Goal: Information Seeking & Learning: Find specific fact

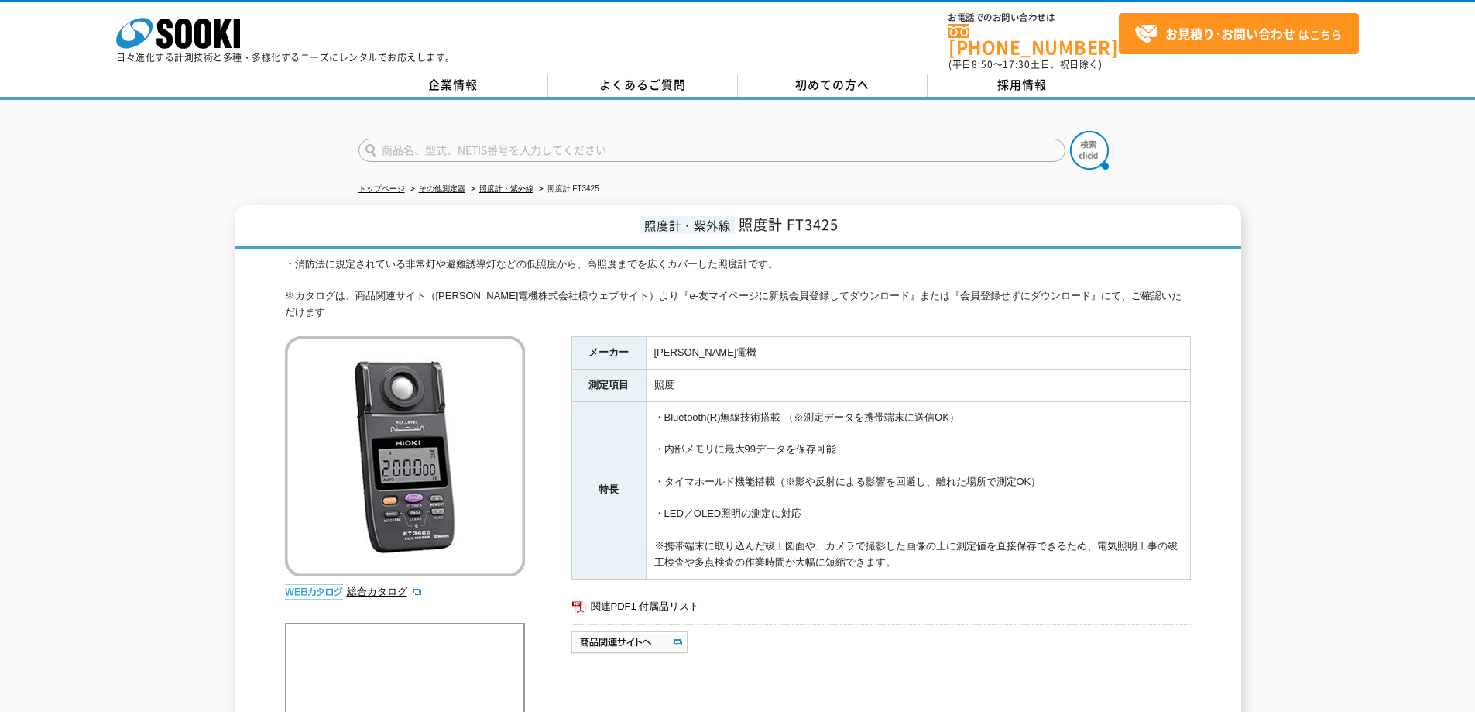
click at [611, 223] on h1 "照度計・紫外線 照度計 FT3425" at bounding box center [738, 226] width 1006 height 43
drag, startPoint x: 615, startPoint y: 217, endPoint x: 849, endPoint y: 213, distance: 234.6
click at [849, 213] on h1 "照度計・紫外線 照度計 FT3425" at bounding box center [738, 226] width 1006 height 43
click at [854, 211] on h1 "照度計・紫外線 照度計 FT3425" at bounding box center [738, 226] width 1006 height 43
drag, startPoint x: 838, startPoint y: 212, endPoint x: 600, endPoint y: 212, distance: 238.5
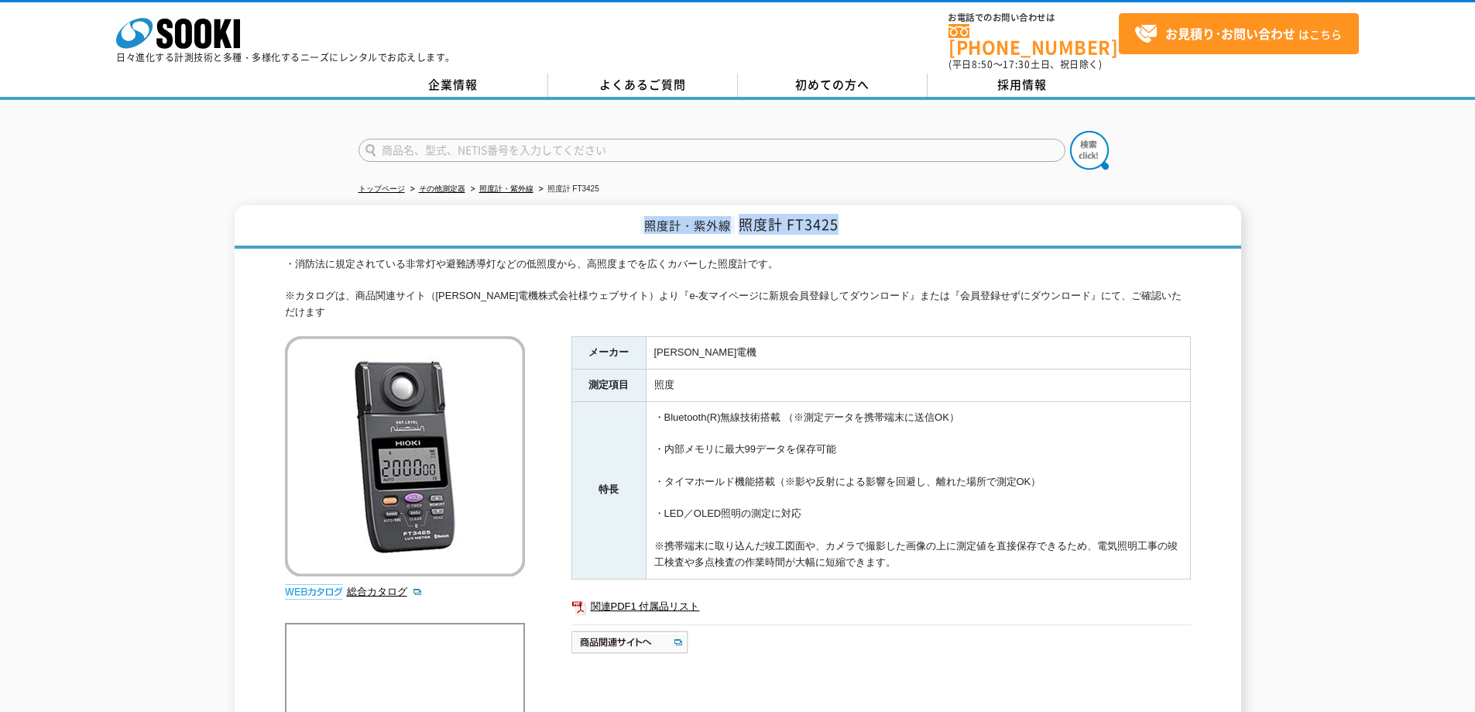
click at [600, 212] on h1 "照度計・紫外線 照度計 FT3425" at bounding box center [738, 226] width 1006 height 43
click at [869, 211] on h1 "照度計・紫外線 照度計 FT3425" at bounding box center [738, 226] width 1006 height 43
drag, startPoint x: 787, startPoint y: 212, endPoint x: 865, endPoint y: 212, distance: 78.2
click at [865, 212] on h1 "照度計・紫外線 照度計 FT3425" at bounding box center [738, 226] width 1006 height 43
click at [873, 224] on h1 "照度計・紫外線 照度計 FT3425" at bounding box center [738, 226] width 1006 height 43
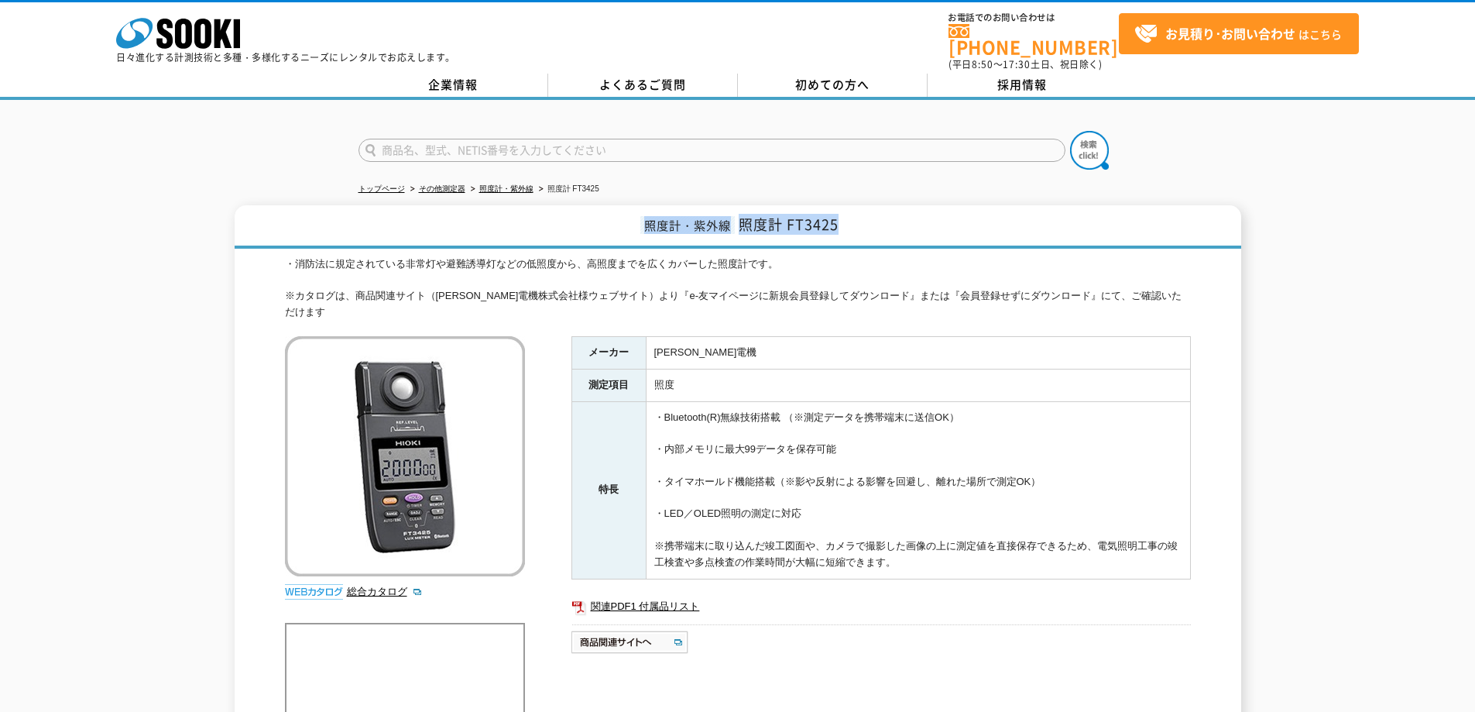
drag, startPoint x: 842, startPoint y: 211, endPoint x: 730, endPoint y: 217, distance: 112.4
click at [573, 217] on h1 "照度計・紫外線 照度計 FT3425" at bounding box center [738, 226] width 1006 height 43
click at [926, 217] on h1 "照度計・紫外線 照度計 FT3425" at bounding box center [738, 226] width 1006 height 43
drag, startPoint x: 742, startPoint y: 213, endPoint x: 864, endPoint y: 215, distance: 122.3
click at [864, 215] on h1 "照度計・紫外線 照度計 FT3425" at bounding box center [738, 226] width 1006 height 43
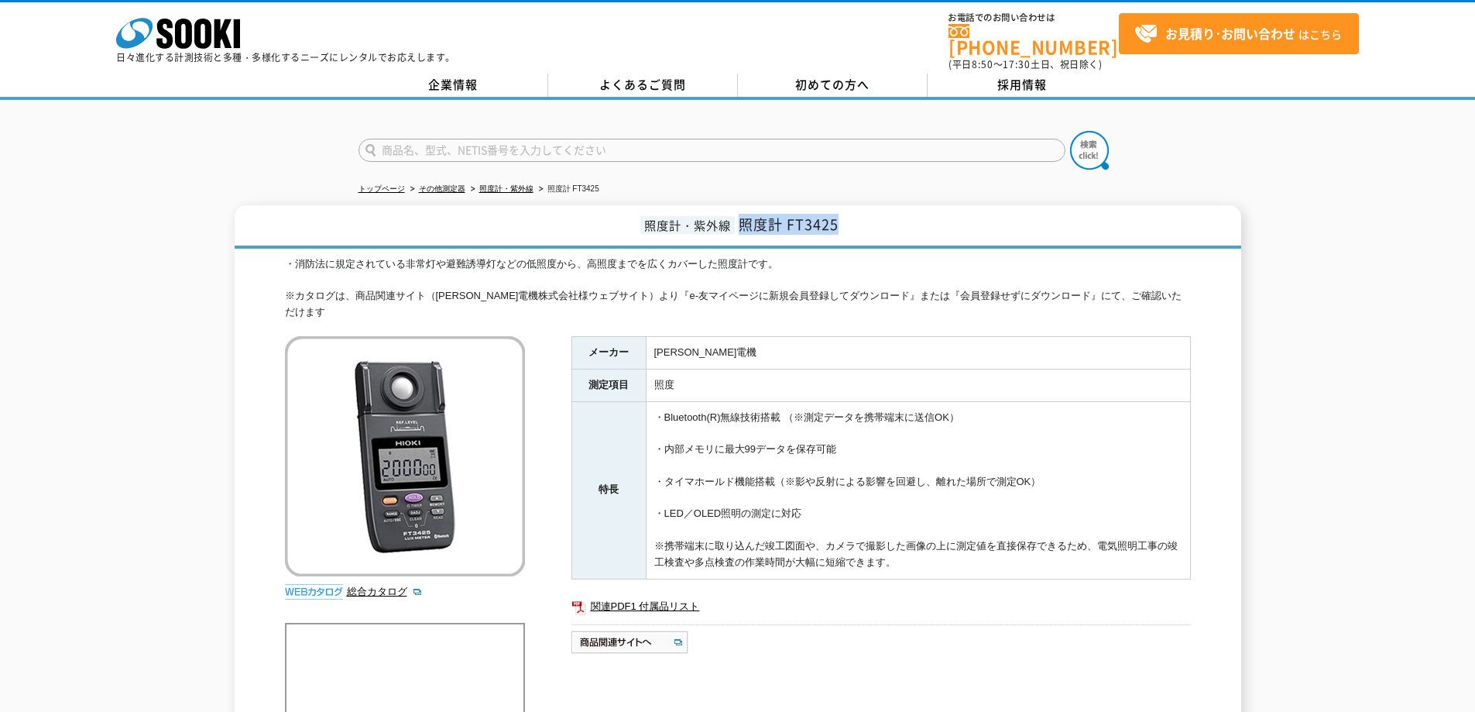
copy span "照度計 FT3425"
